Goal: Complete application form: Complete application form

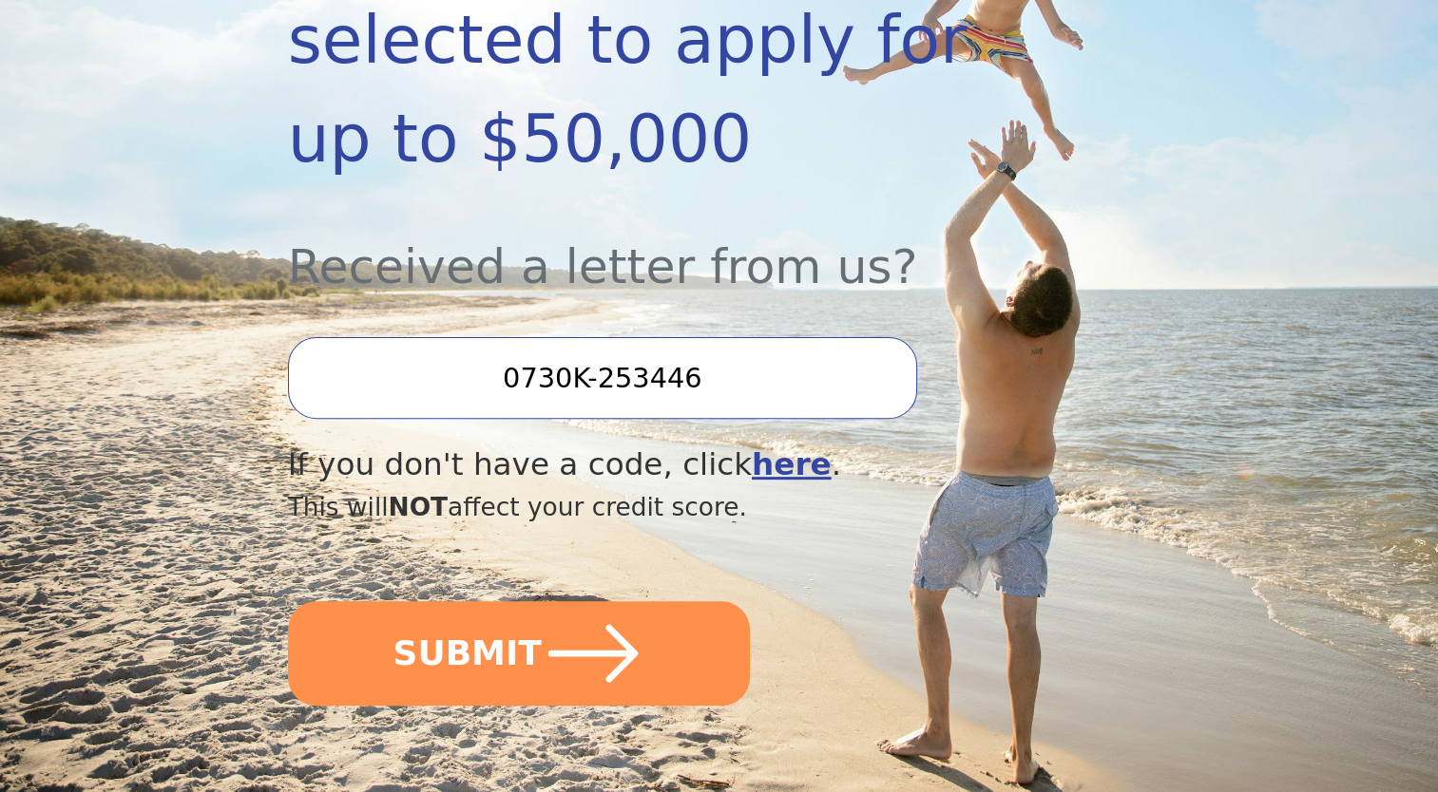
scroll to position [570, 0]
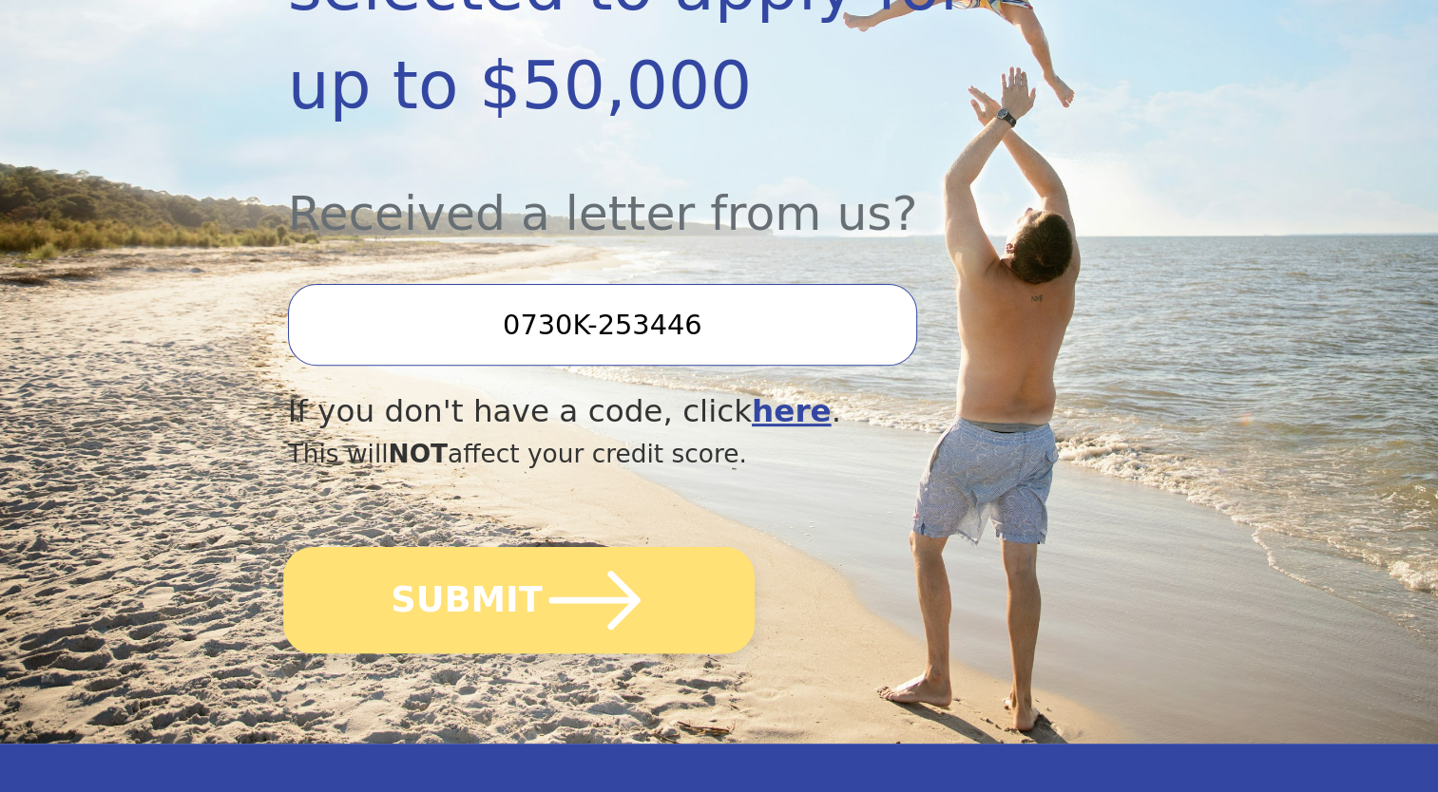
click at [475, 547] on button "SUBMIT" at bounding box center [518, 600] width 471 height 106
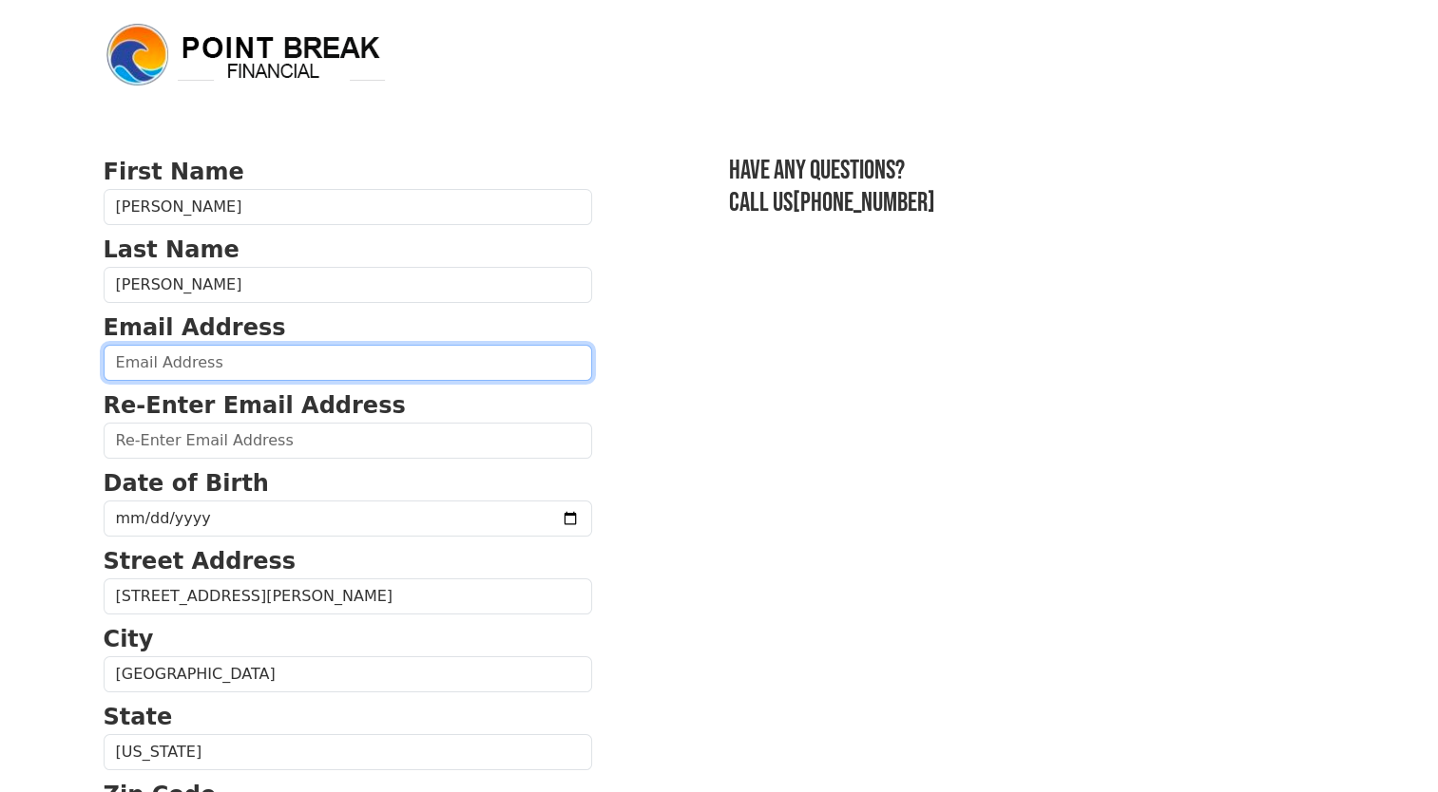
click at [224, 354] on input "email" at bounding box center [348, 363] width 488 height 36
type input "info@dvcontracting.org"
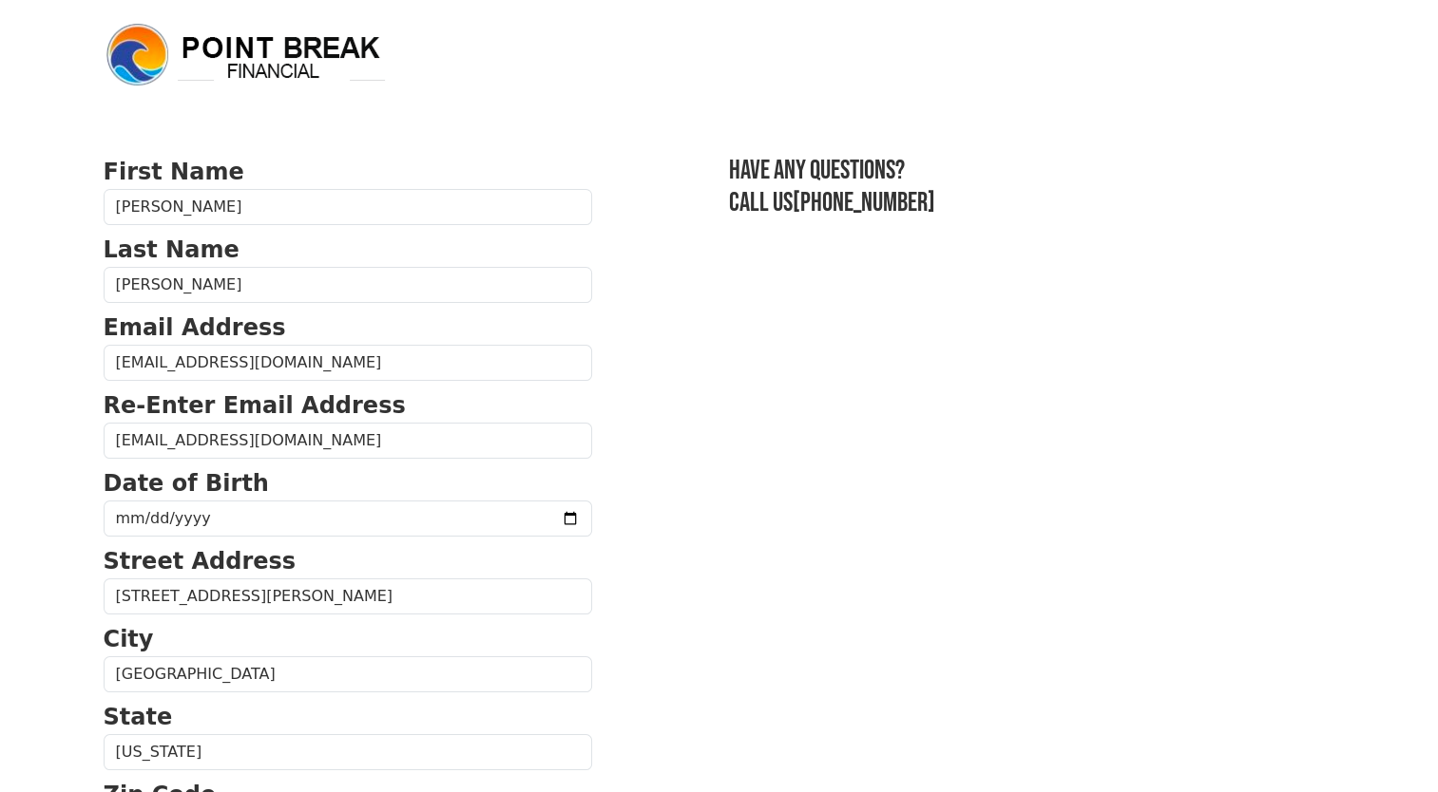
type input "(814) 619-8981"
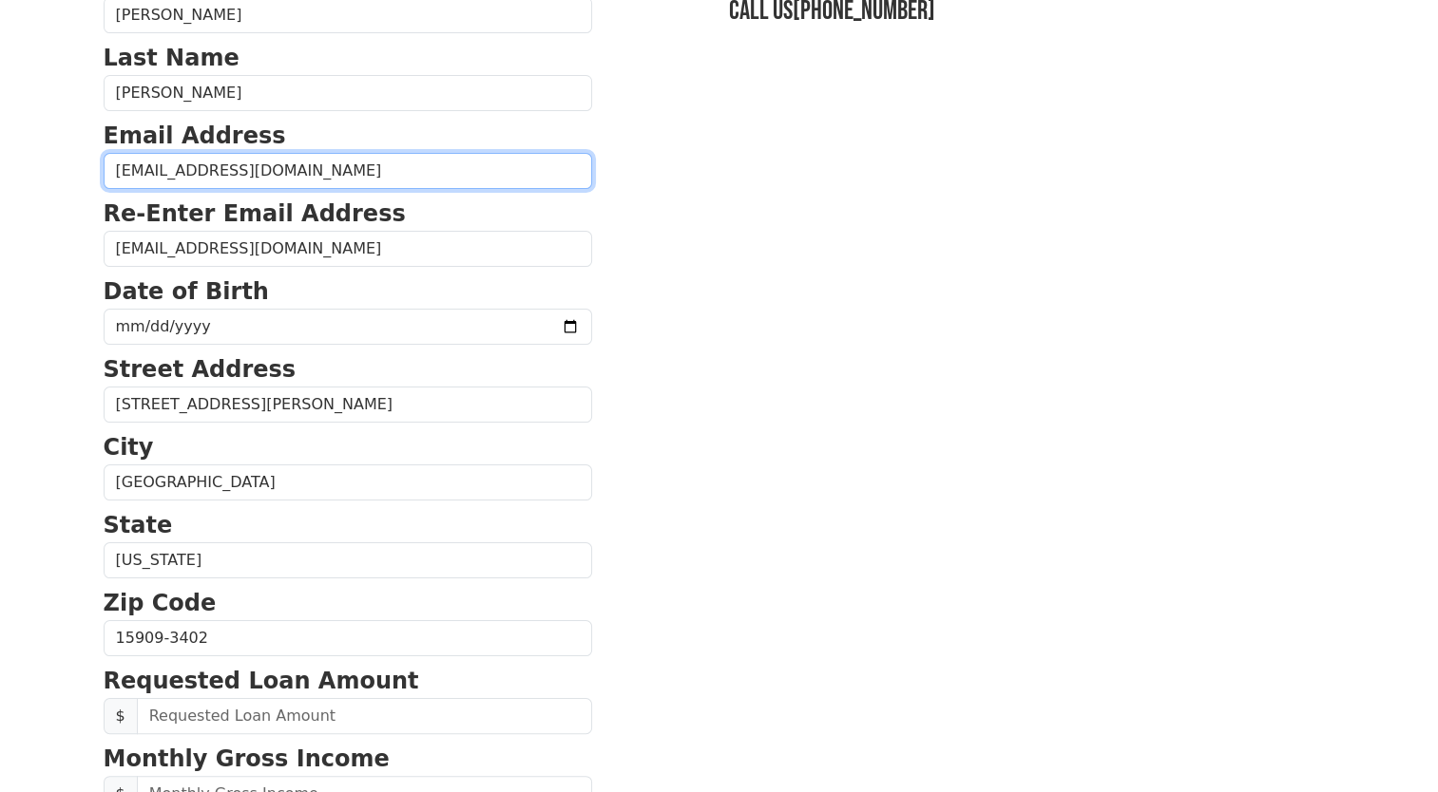
scroll to position [188, 0]
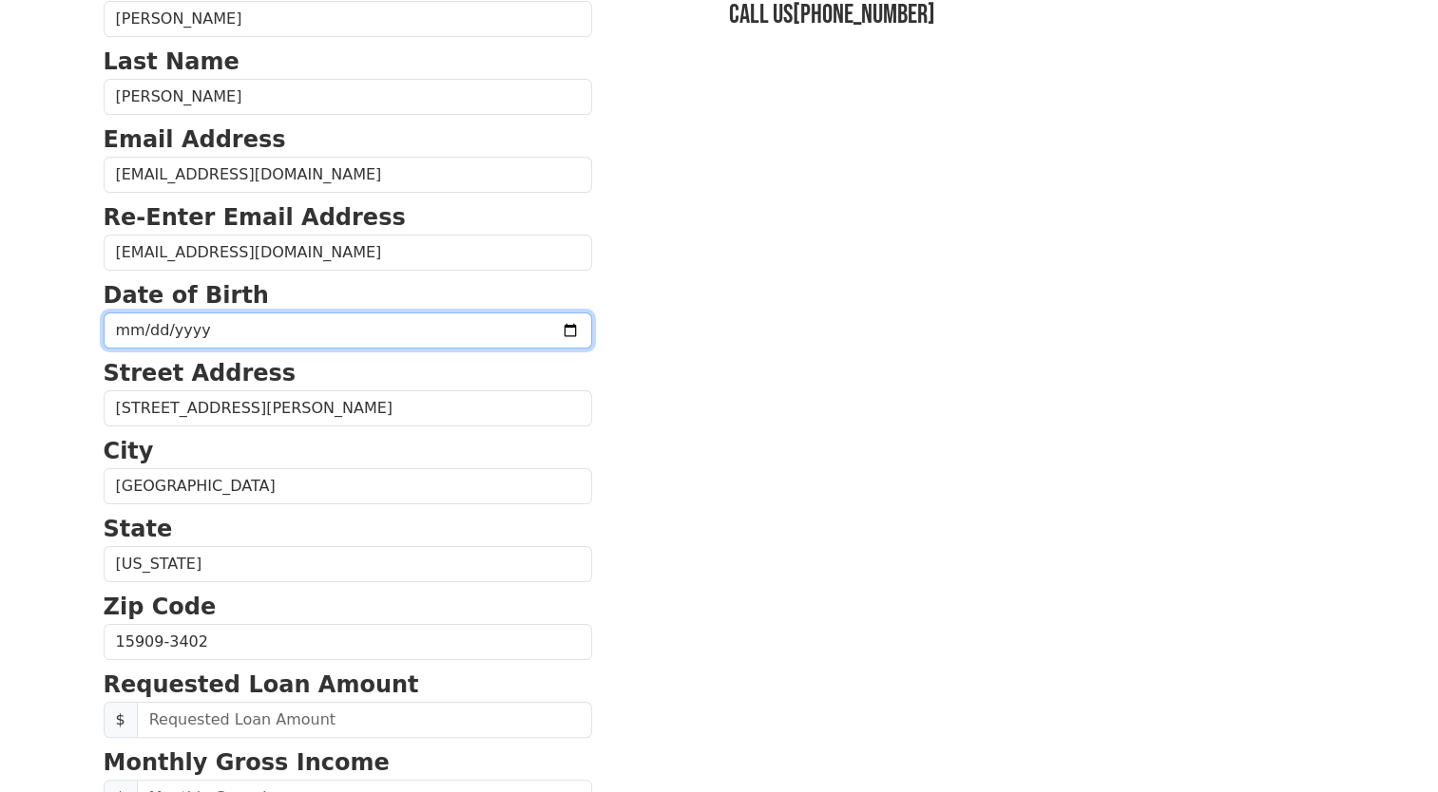
click at [313, 317] on input "date" at bounding box center [348, 331] width 488 height 36
type input "1980-06-11"
click at [741, 506] on section "First Name David Last Name Stephens Email Address info@dvcontracting.org Re-Ent…" at bounding box center [719, 644] width 1231 height 1355
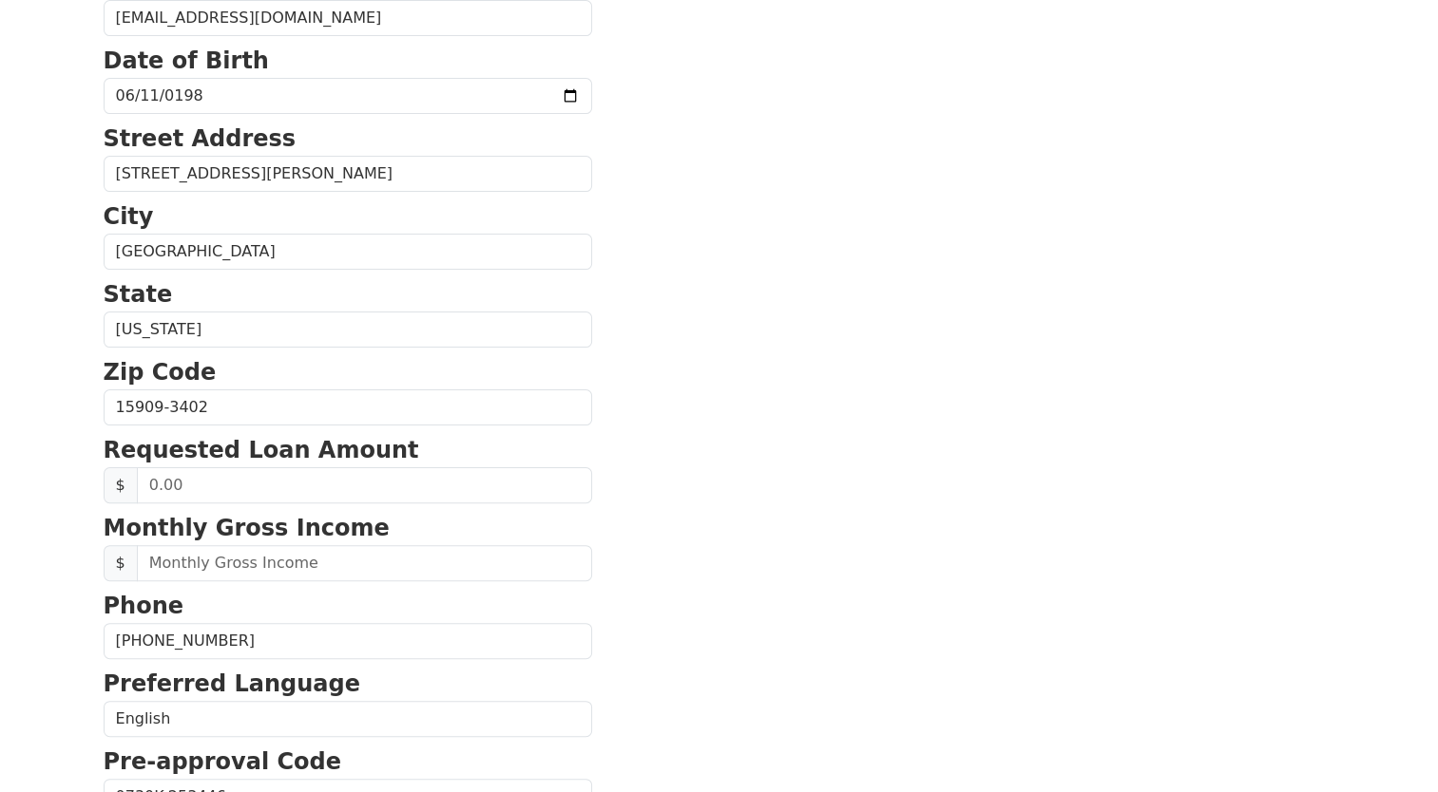
scroll to position [473, 0]
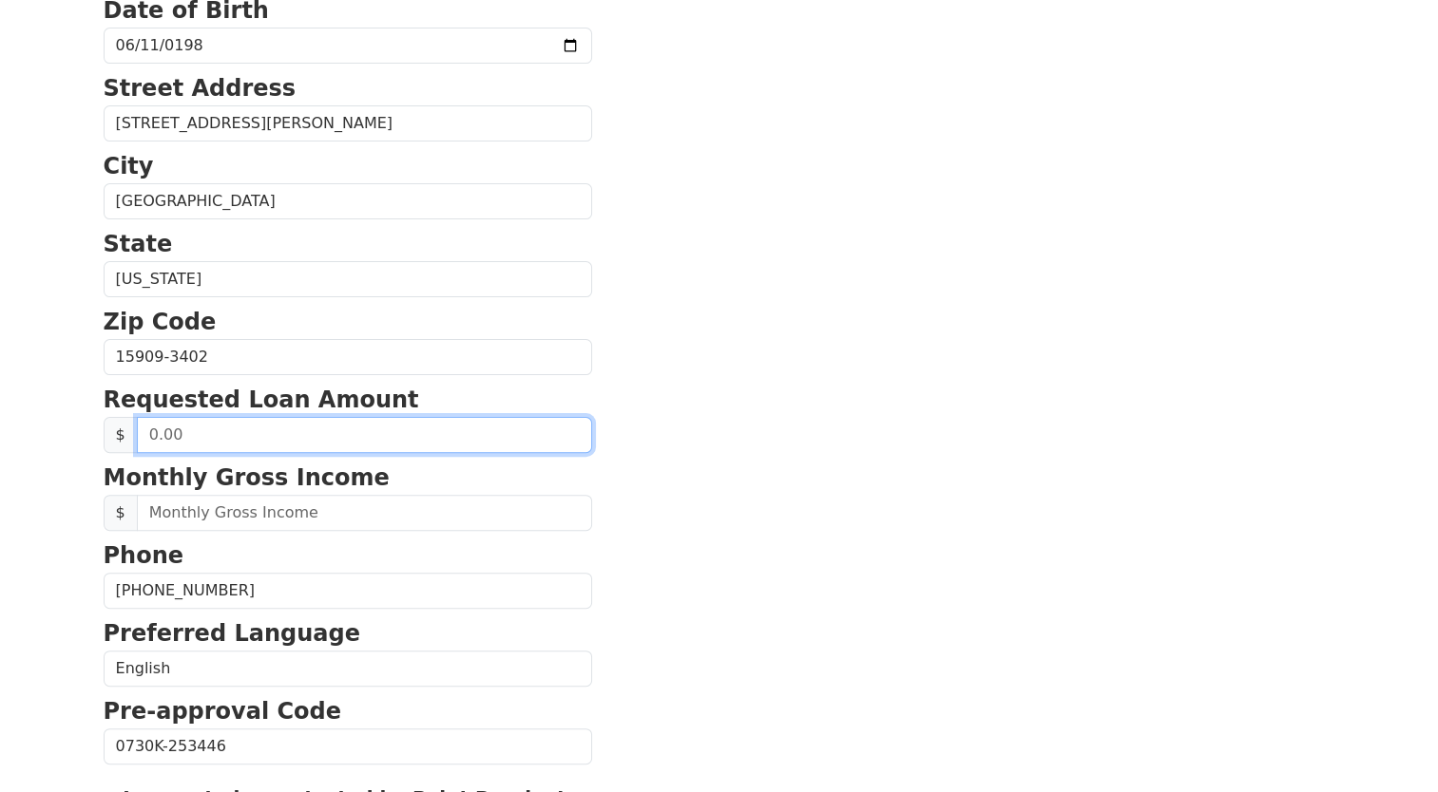
click at [359, 423] on input "text" at bounding box center [364, 435] width 455 height 36
type input "50,000.00"
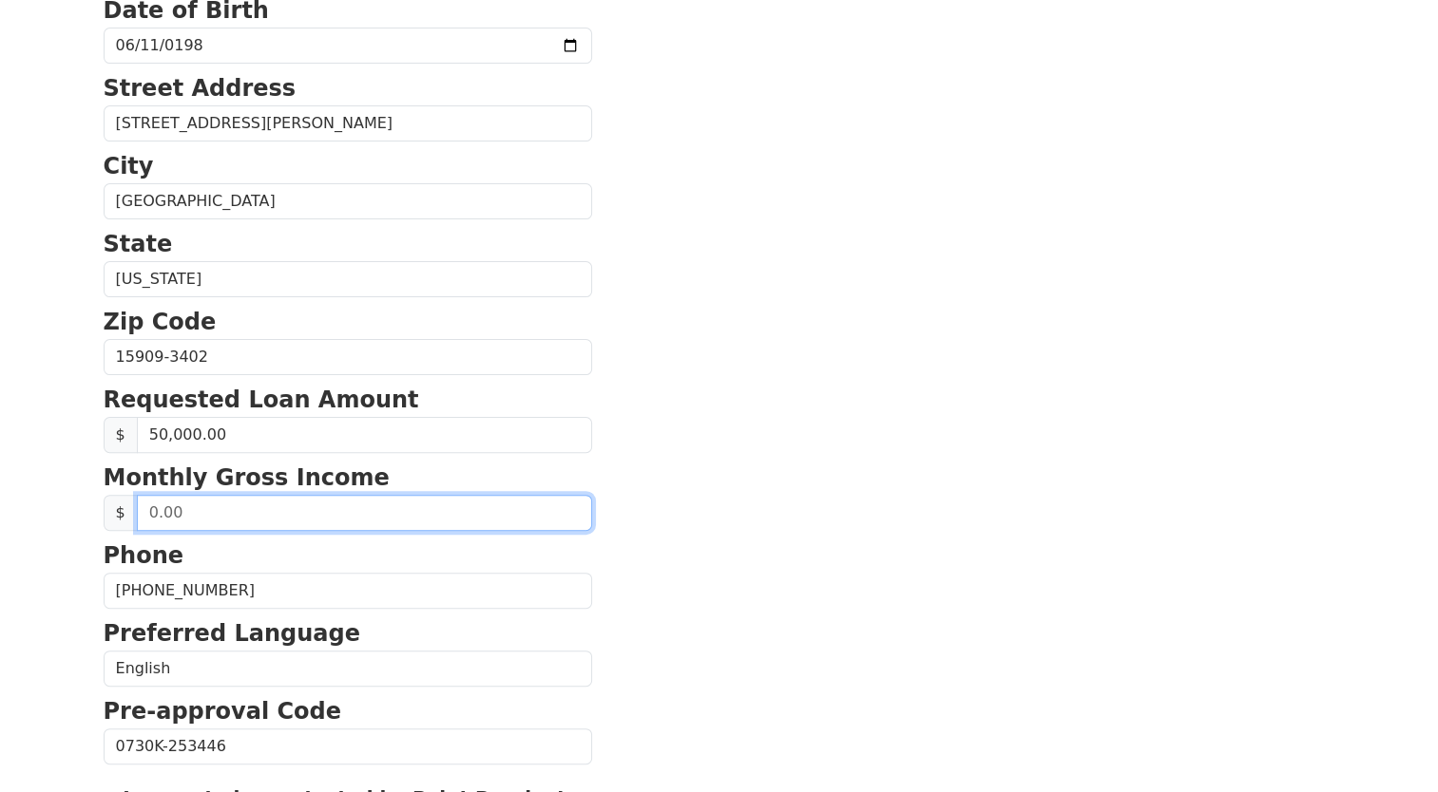
click at [391, 506] on input "text" at bounding box center [364, 513] width 455 height 36
type input "4,000.00"
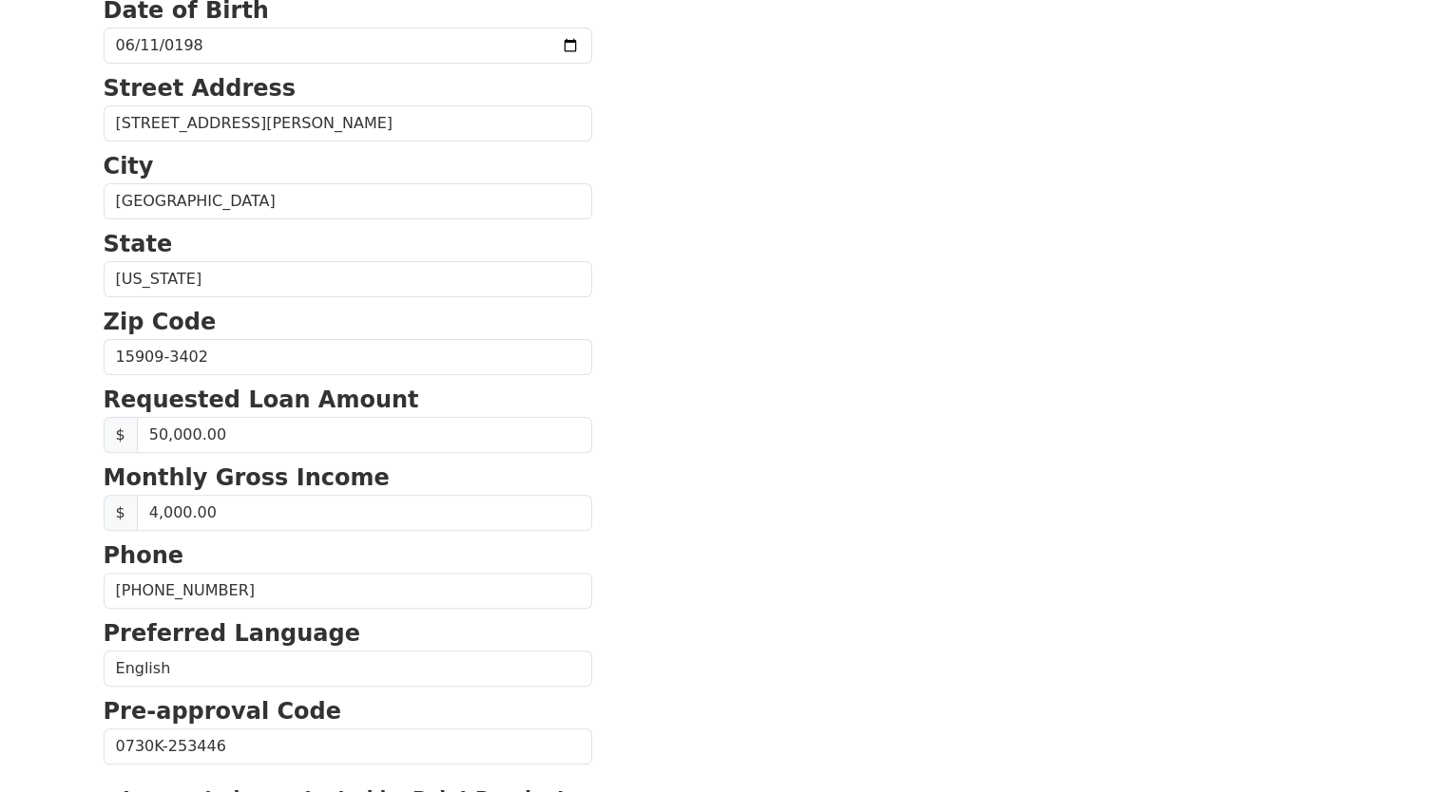
click at [963, 567] on section "First Name David Last Name Stephens Email Address info@dvcontracting.org Re-Ent…" at bounding box center [719, 359] width 1231 height 1355
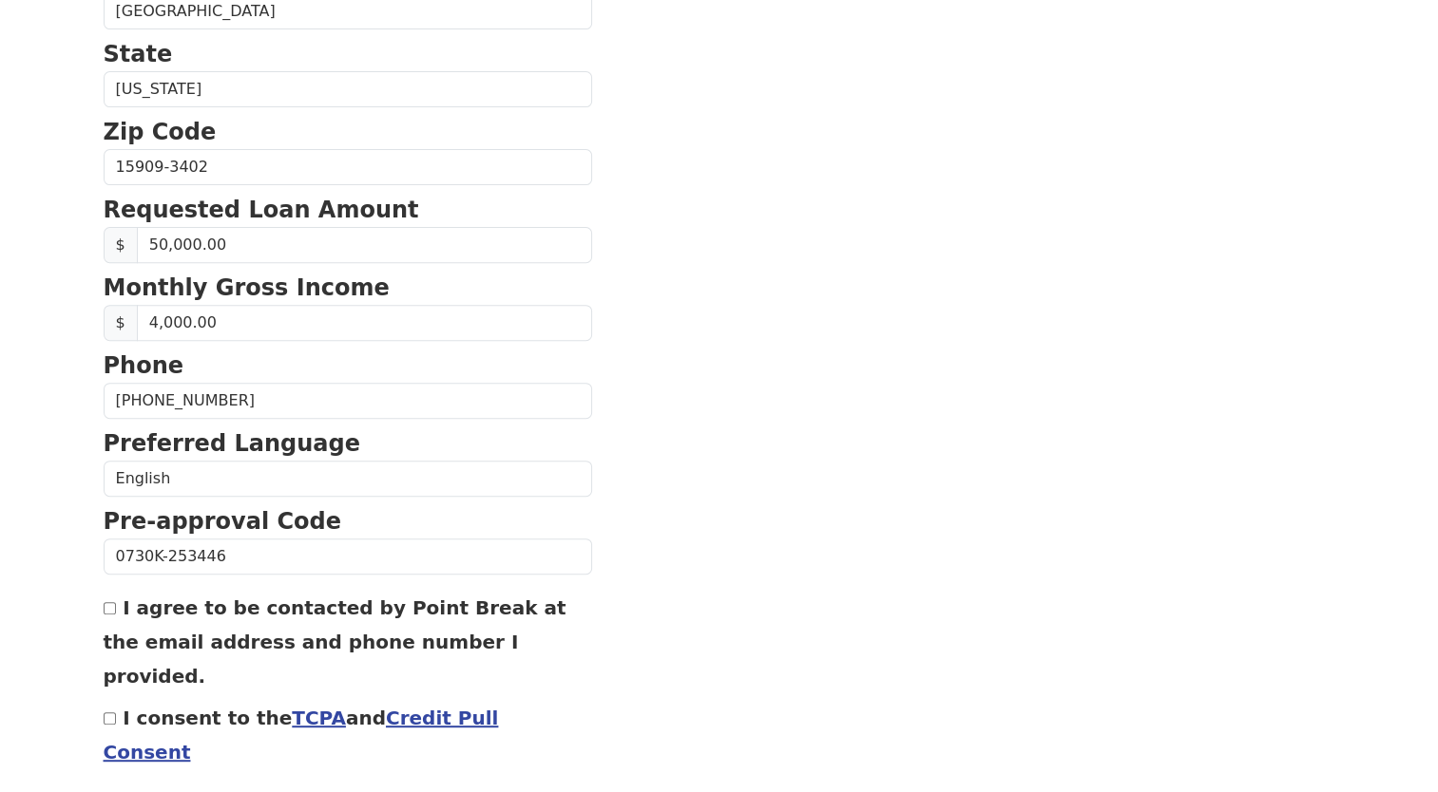
scroll to position [714, 0]
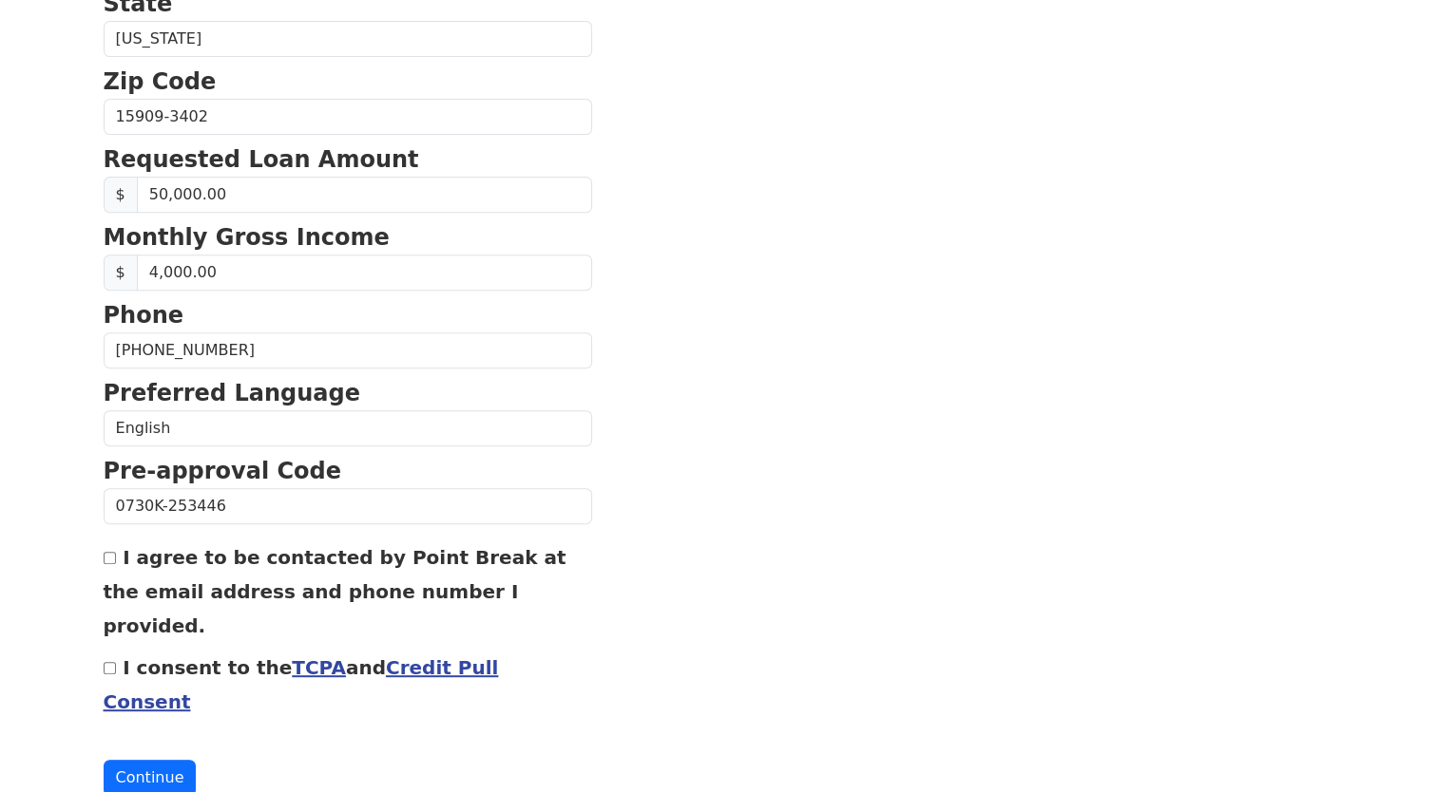
click at [109, 545] on div "I agree to be contacted by Point Break at the email address and phone number I …" at bounding box center [348, 591] width 488 height 103
click at [115, 650] on div "I consent to the TCPA and Credit Pull Consent" at bounding box center [348, 684] width 488 height 68
click at [108, 662] on input "I consent to the TCPA and Credit Pull Consent" at bounding box center [110, 668] width 12 height 12
checkbox input "true"
click at [107, 555] on input "I agree to be contacted by Point Break at the email address and phone number I …" at bounding box center [110, 558] width 12 height 12
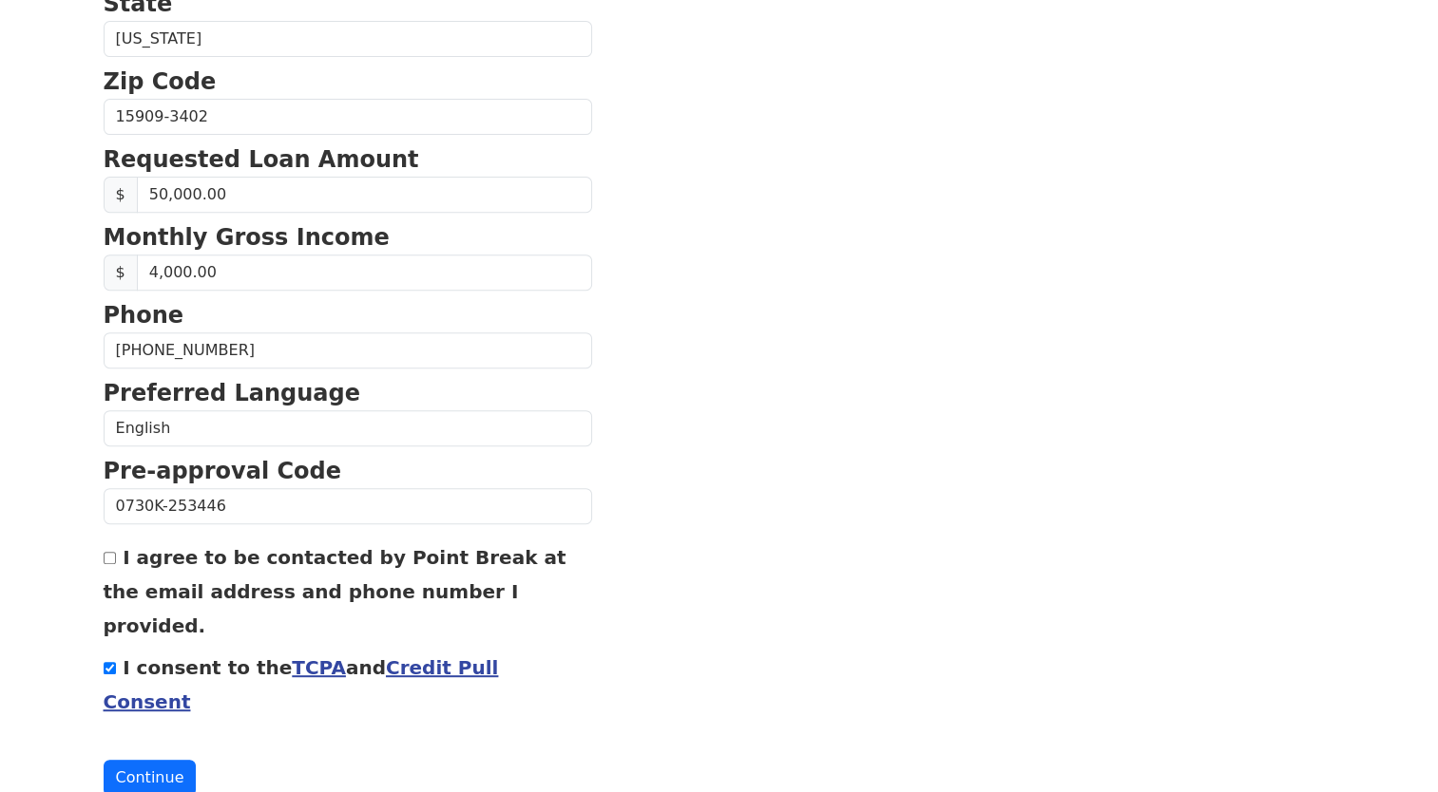
checkbox input "true"
click at [130, 760] on button "Continue" at bounding box center [150, 778] width 93 height 36
